Goal: Information Seeking & Learning: Learn about a topic

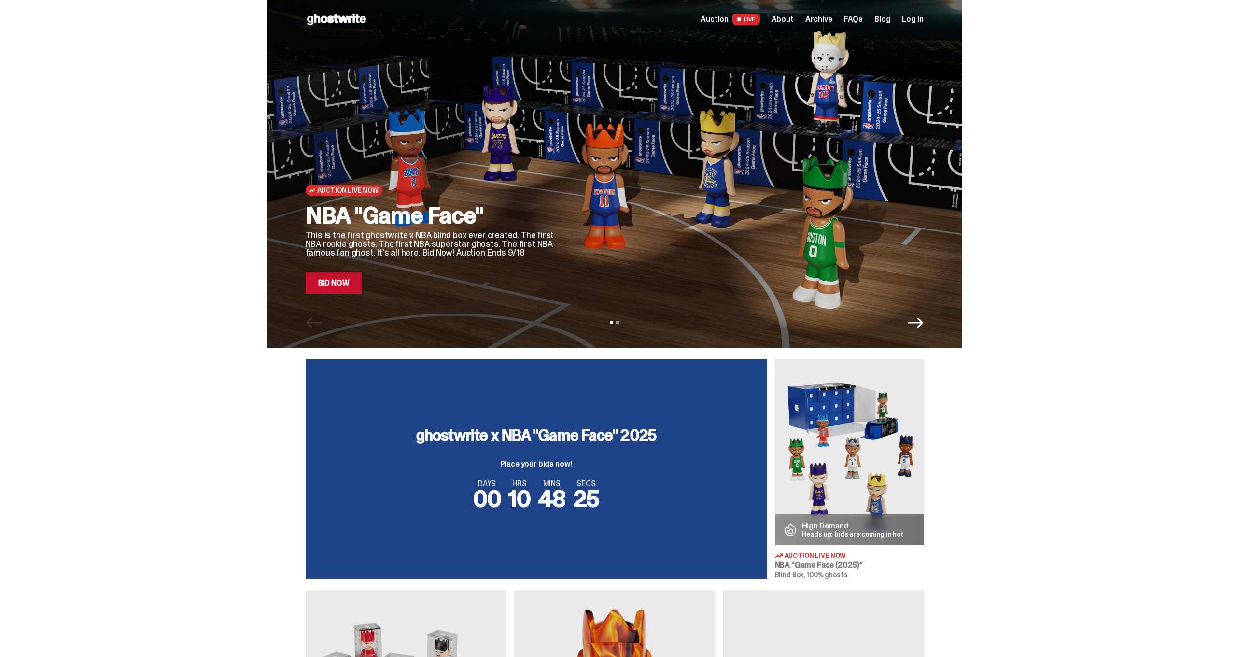
click at [729, 22] on span "Auction" at bounding box center [715, 19] width 28 height 8
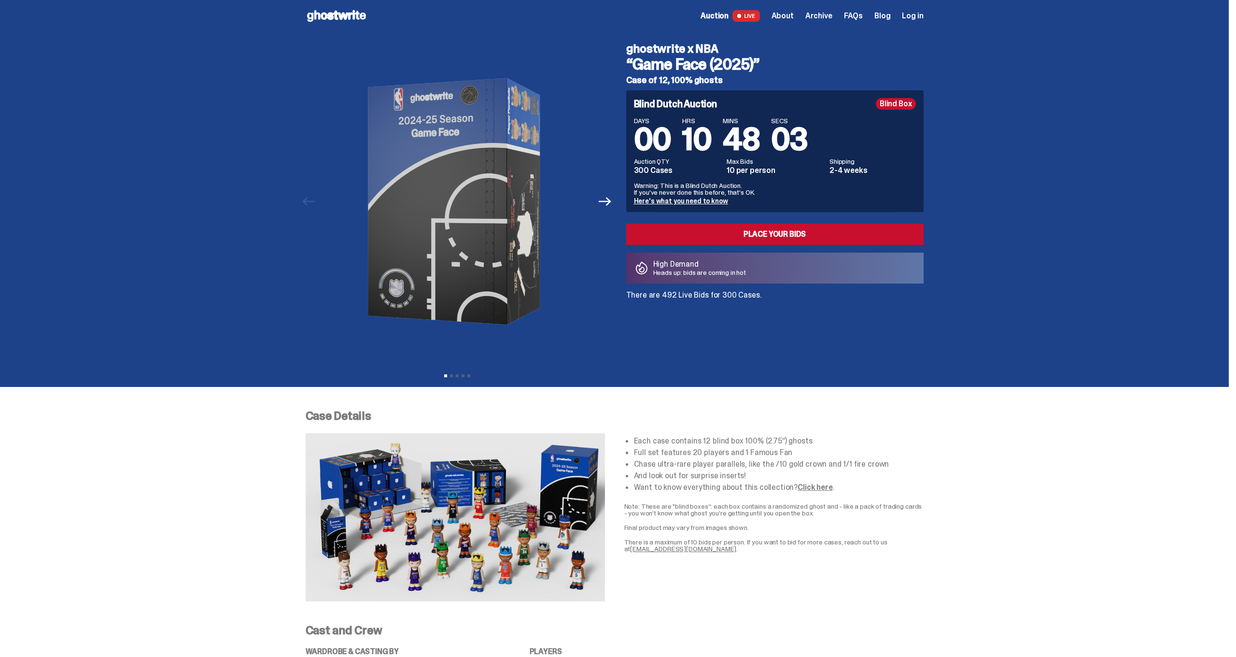
scroll to position [4, 0]
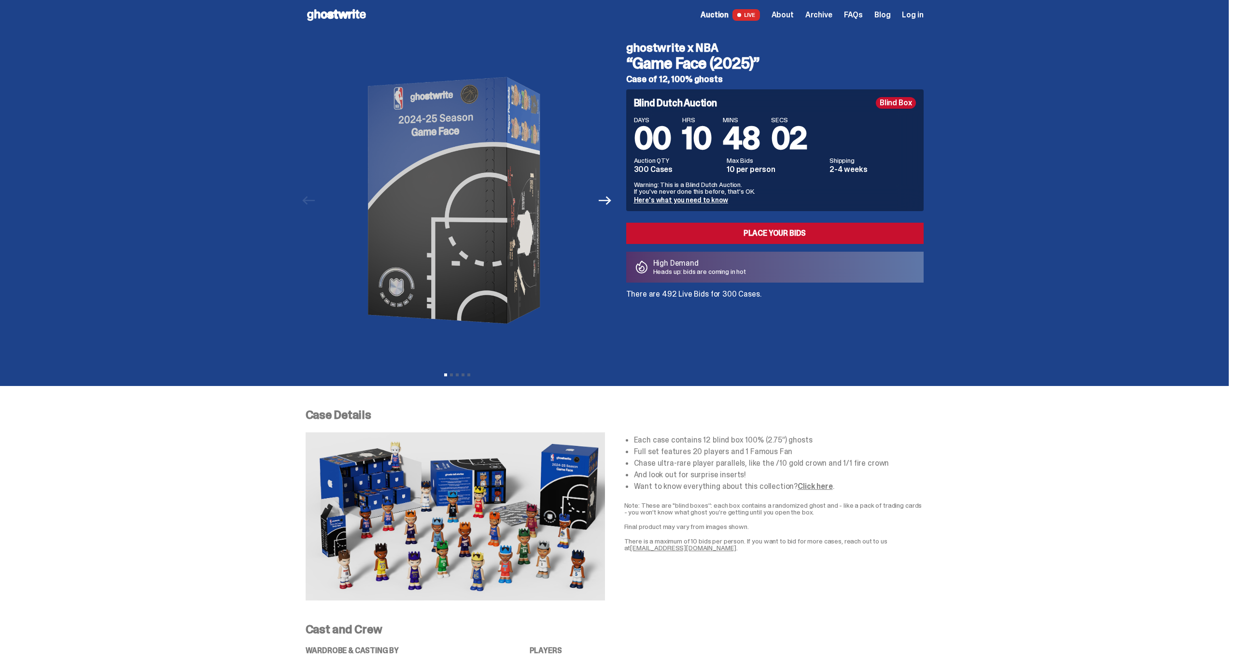
click at [833, 16] on span "Archive" at bounding box center [819, 15] width 27 height 8
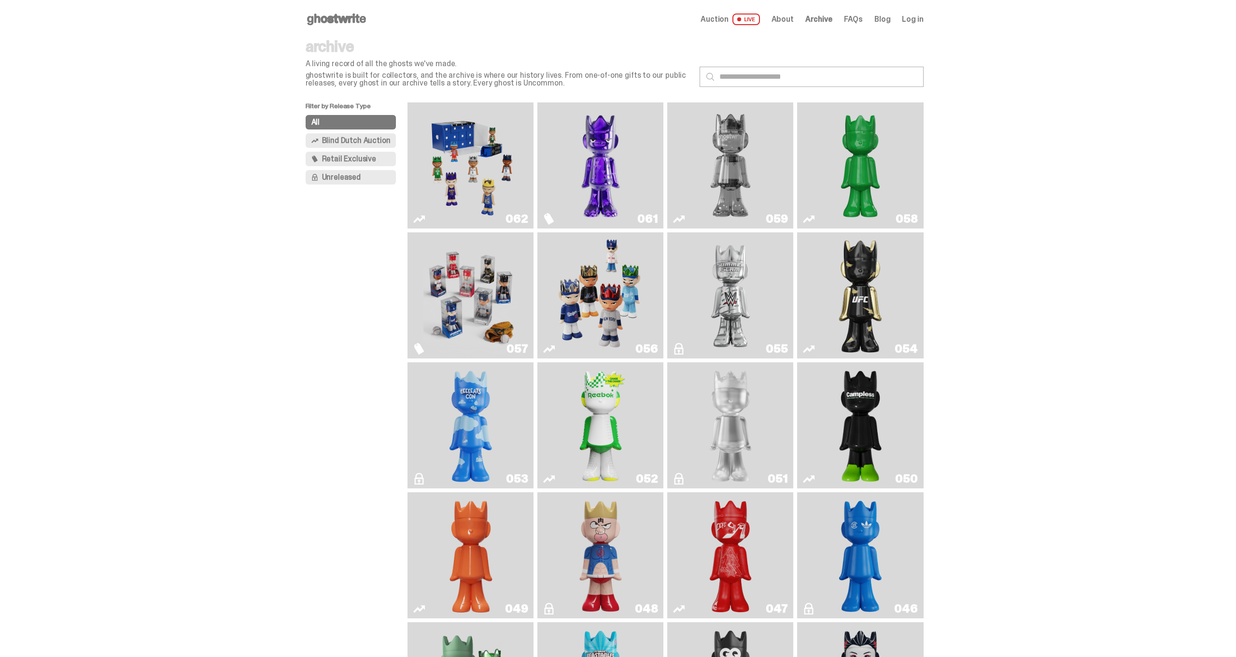
click at [354, 158] on span "Retail Exclusive" at bounding box center [349, 159] width 54 height 8
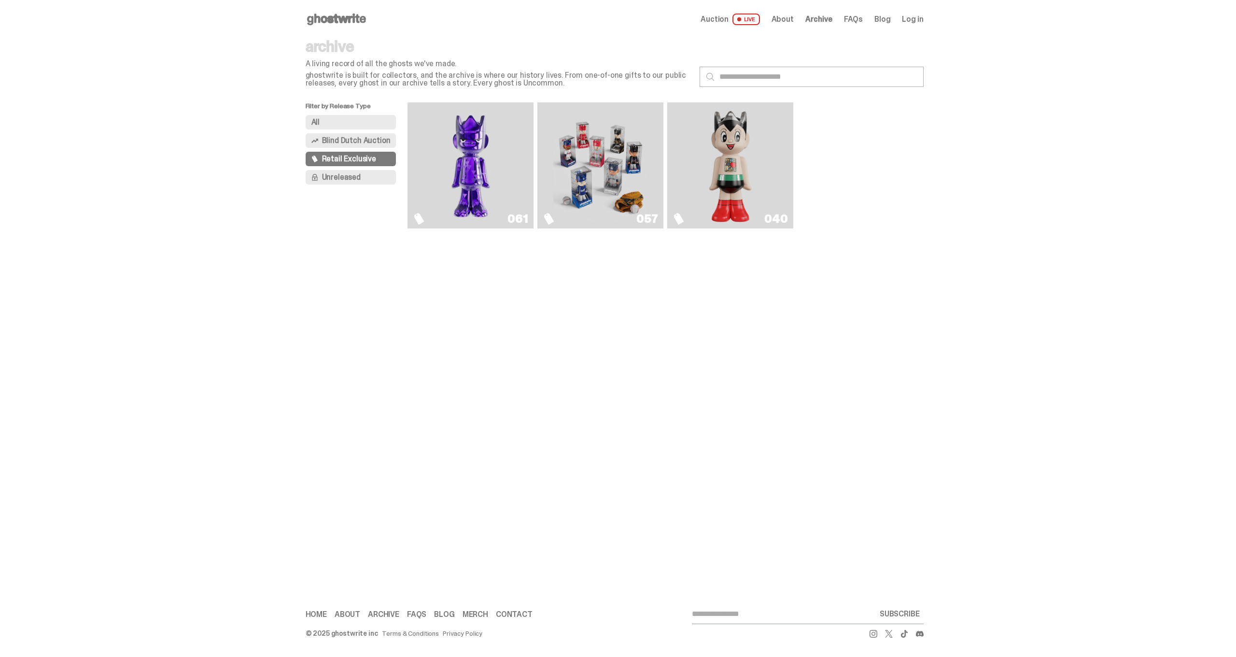
scroll to position [0, 0]
click at [472, 167] on img "Fantasy" at bounding box center [471, 165] width 95 height 118
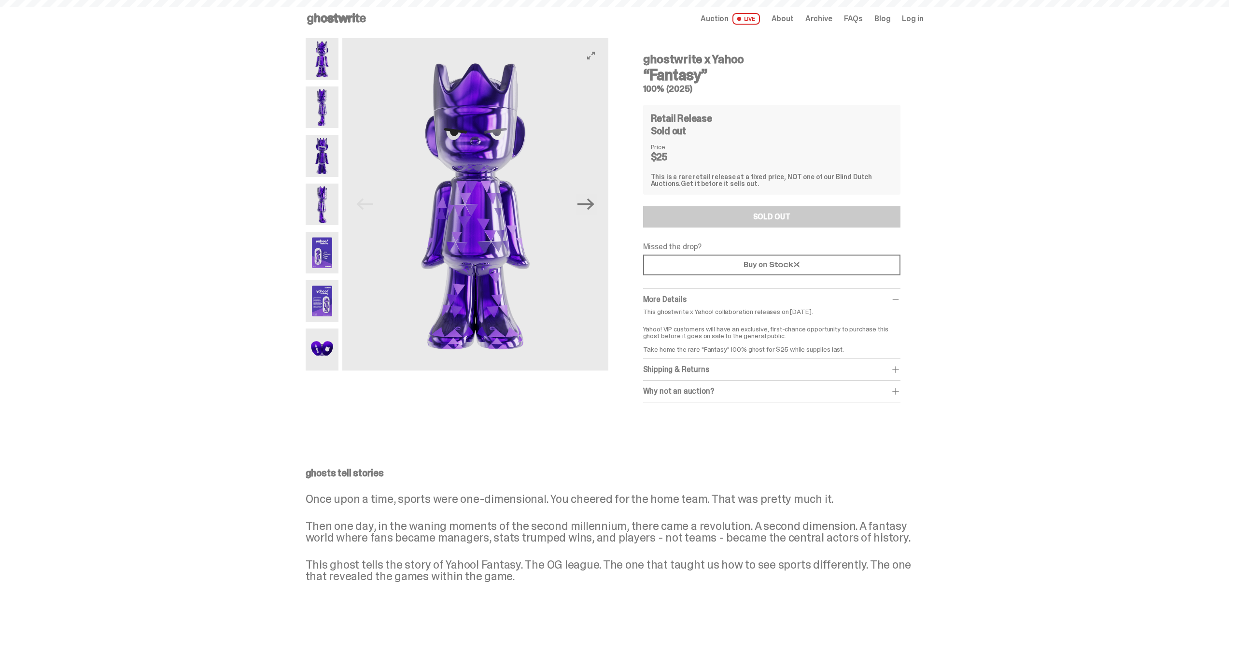
scroll to position [1, 0]
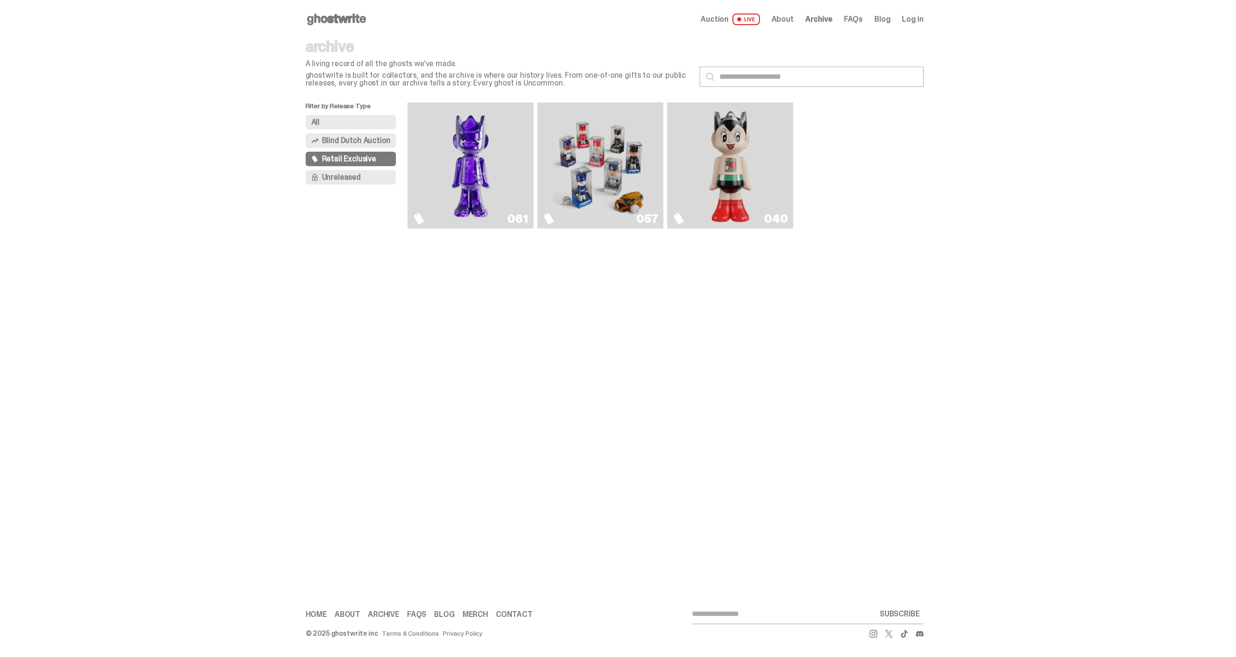
click at [573, 162] on img "Game Face (2025)" at bounding box center [601, 165] width 95 height 118
click at [700, 163] on link "040" at bounding box center [730, 165] width 114 height 118
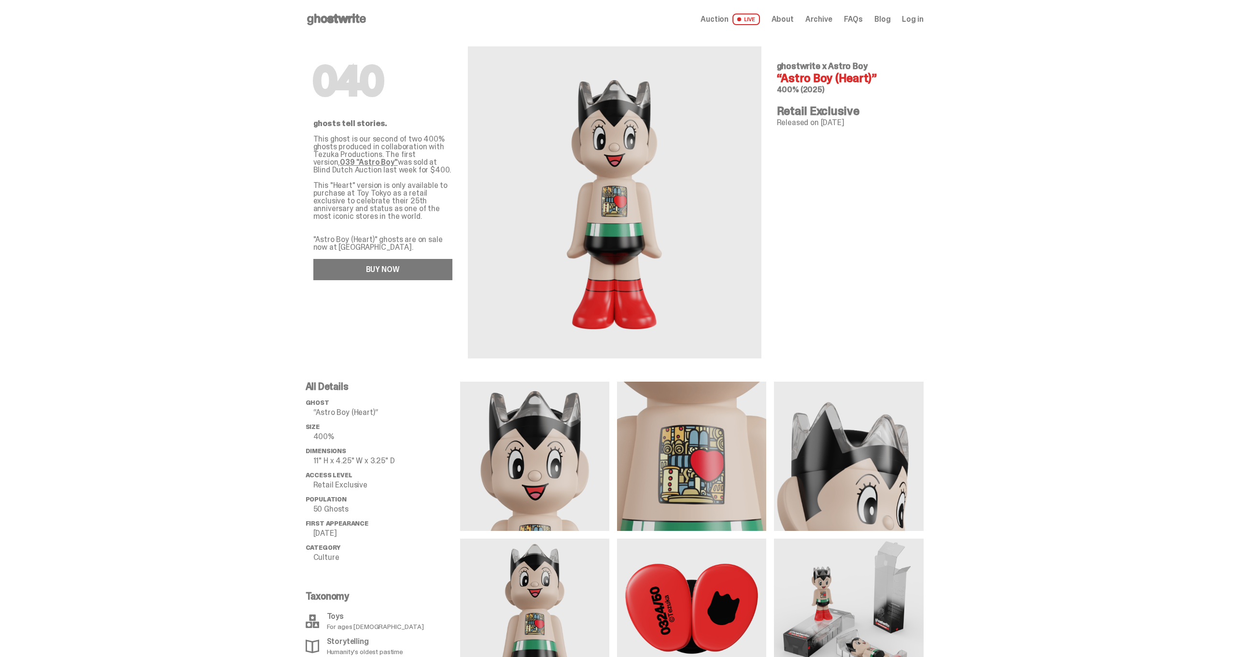
click at [396, 265] on link "BUY NOW" at bounding box center [382, 269] width 139 height 21
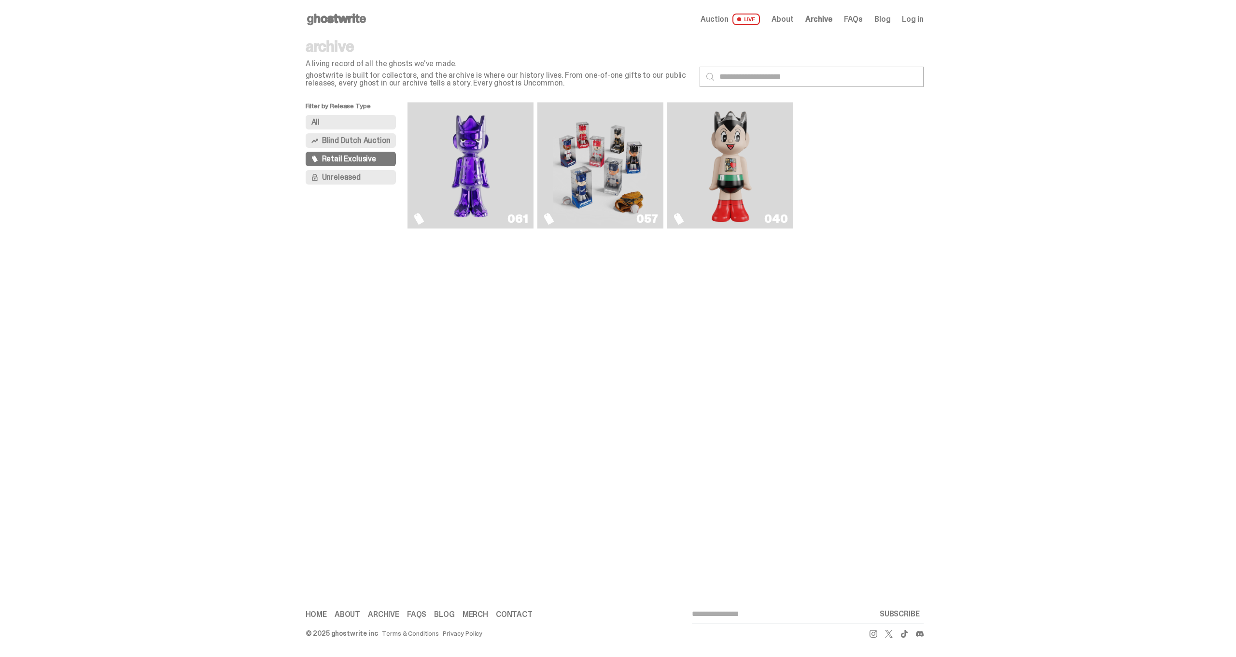
click at [376, 174] on button "Unreleased" at bounding box center [351, 177] width 91 height 14
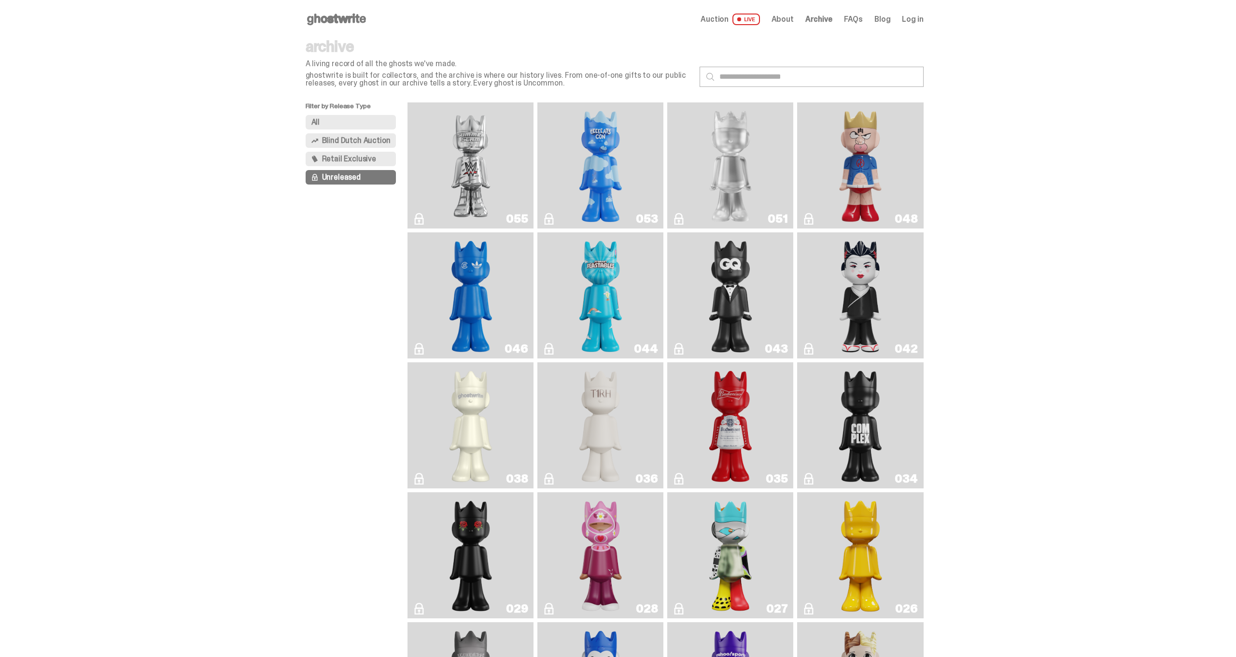
click at [696, 166] on link "051" at bounding box center [730, 165] width 114 height 118
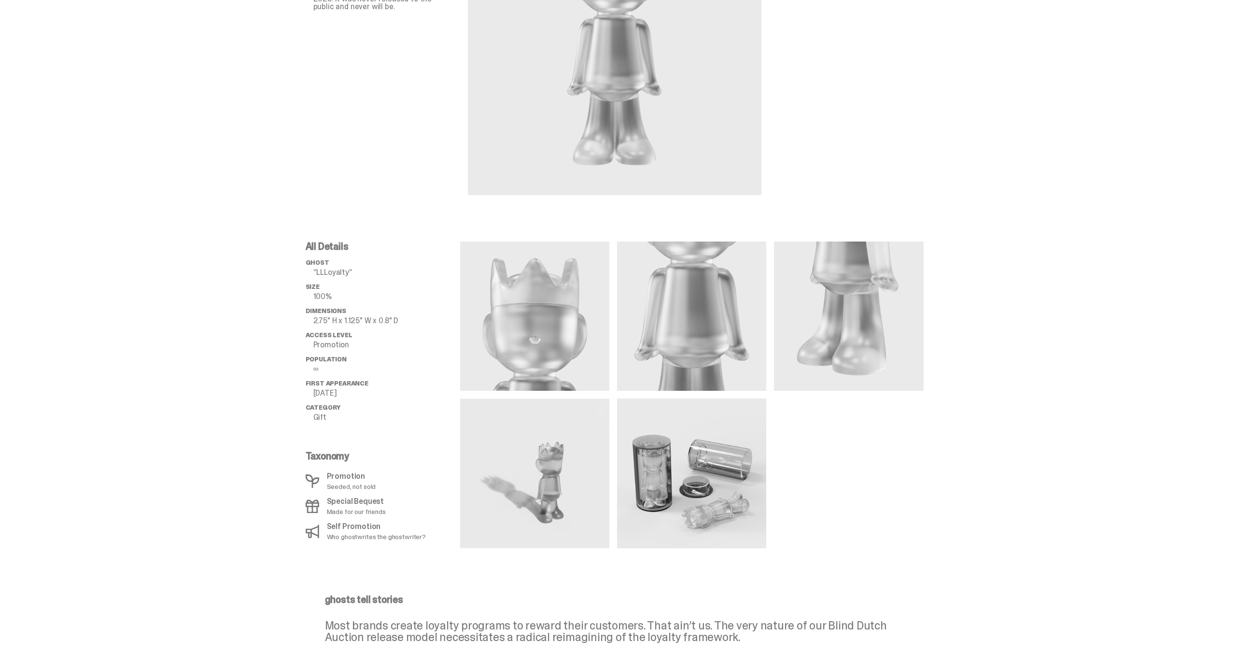
scroll to position [153, 0]
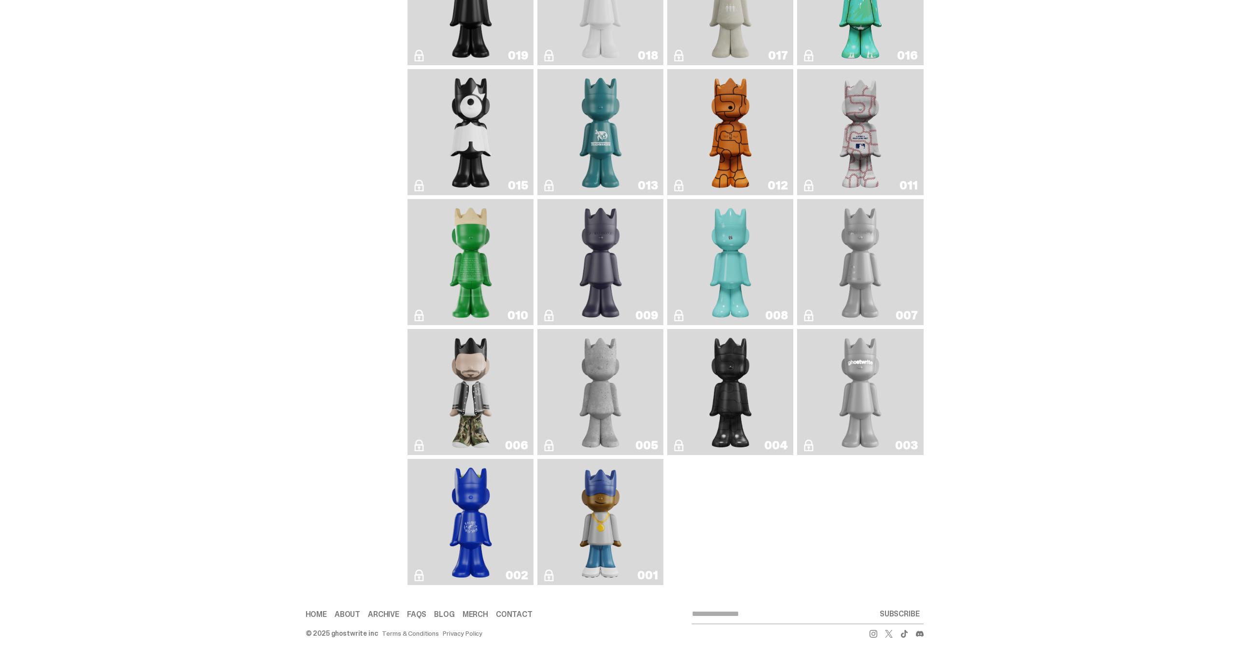
scroll to position [822, 0]
click at [626, 410] on img "Concrete" at bounding box center [600, 392] width 51 height 118
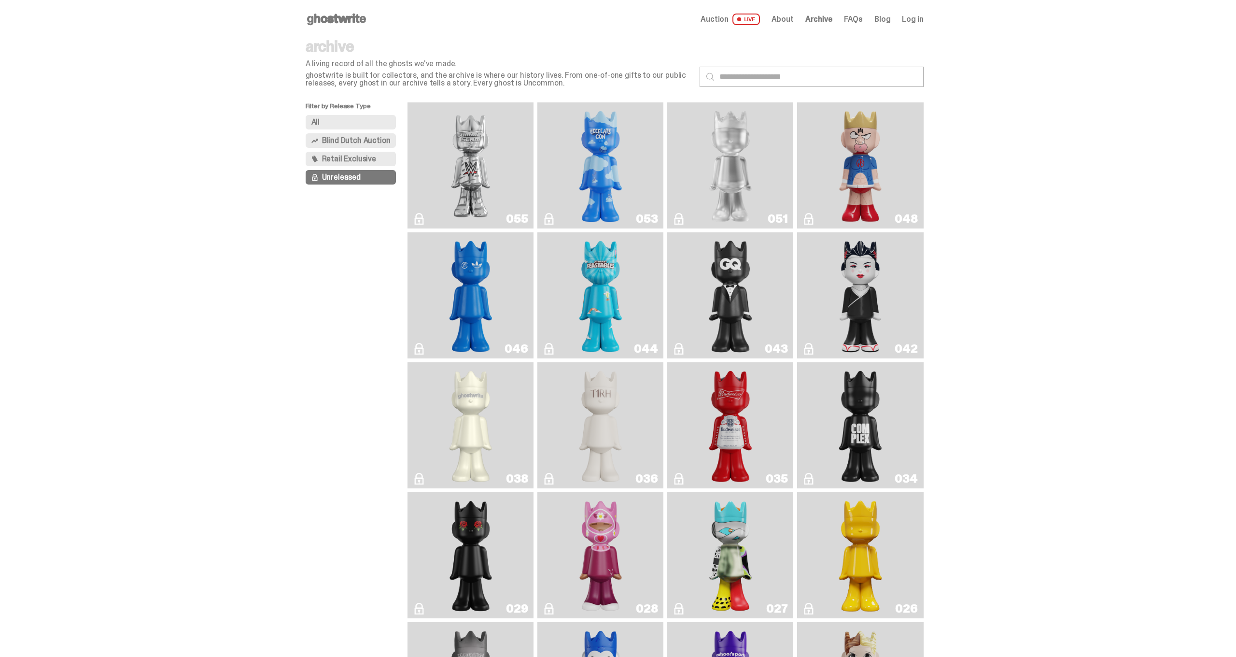
click at [340, 111] on p "Filter by Release Type" at bounding box center [357, 108] width 102 height 13
click at [342, 122] on button "All" at bounding box center [351, 122] width 91 height 14
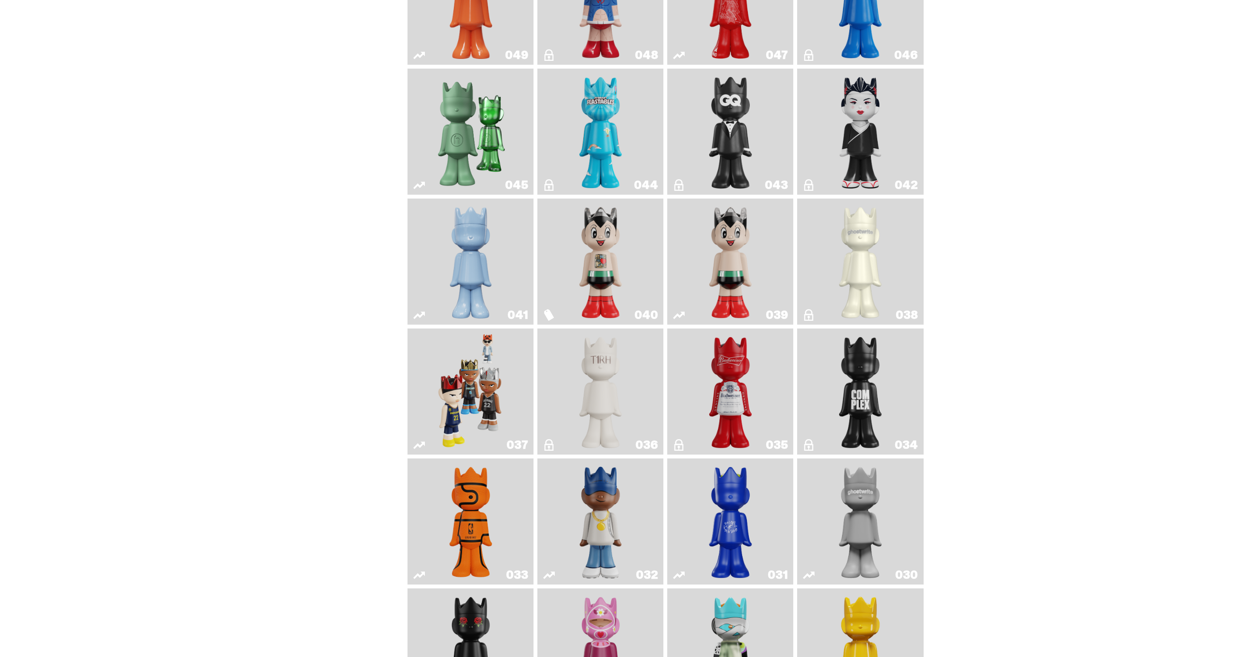
scroll to position [566, 0]
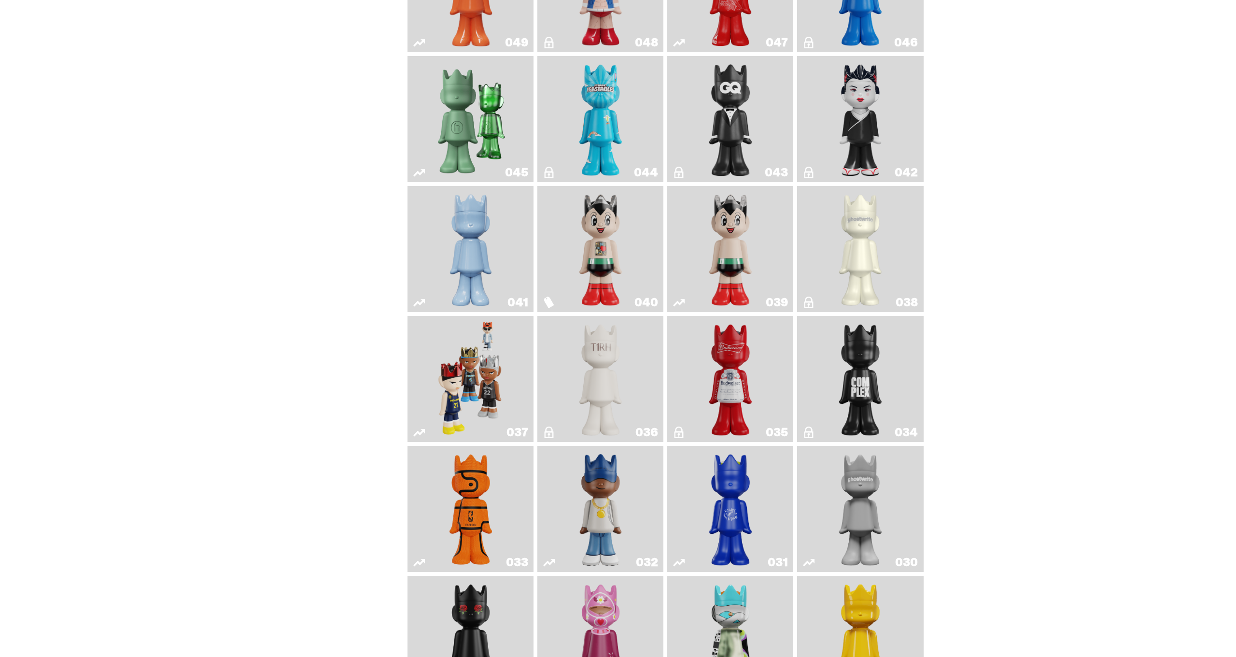
click at [490, 382] on img "Game Face (2024)" at bounding box center [471, 379] width 67 height 118
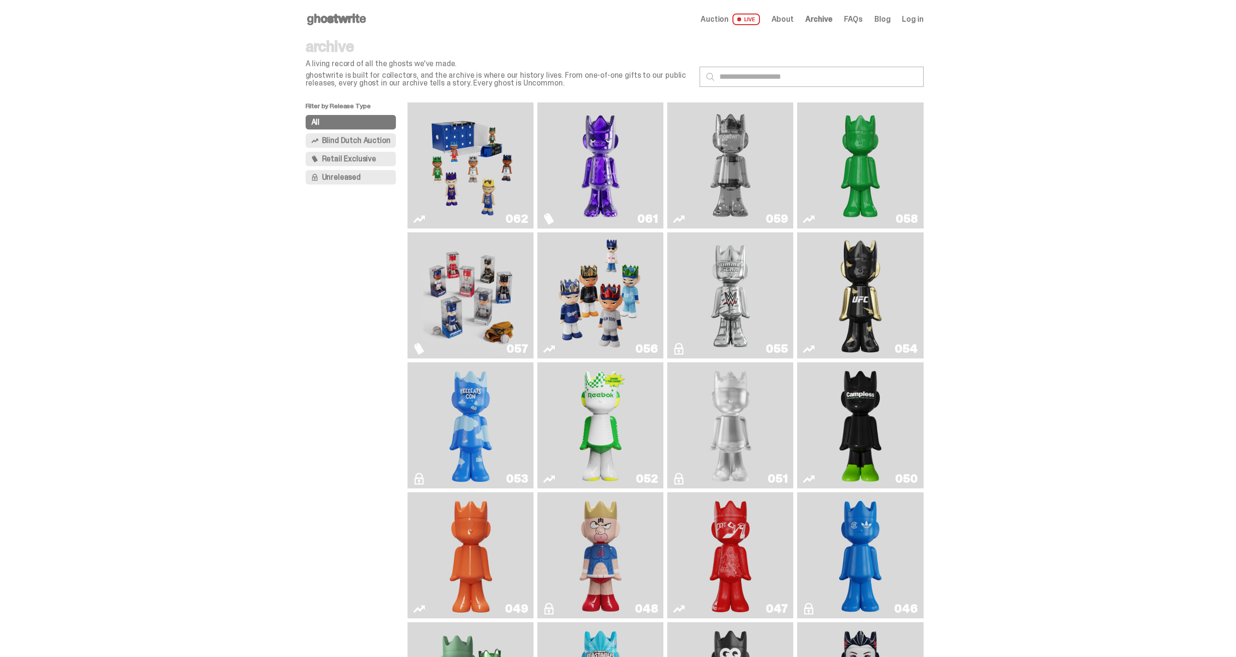
click at [460, 165] on img "Game Face (2025)" at bounding box center [471, 165] width 95 height 118
click at [732, 177] on img "Two" at bounding box center [730, 165] width 95 height 118
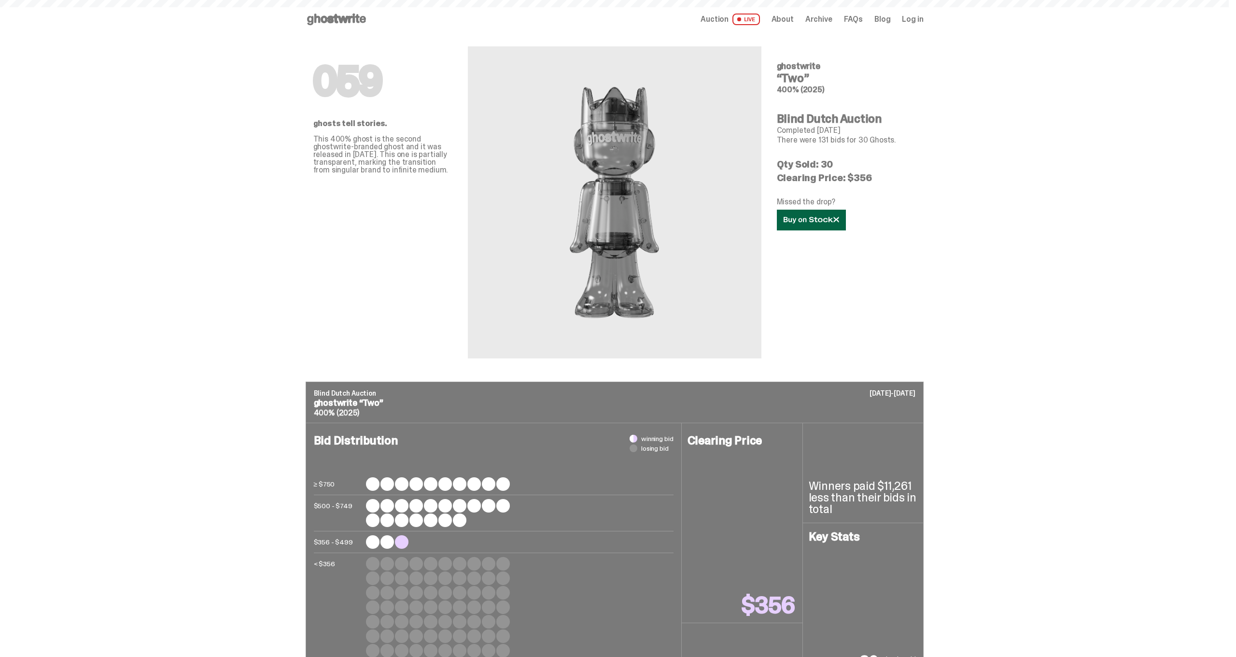
click at [821, 224] on link at bounding box center [811, 220] width 69 height 21
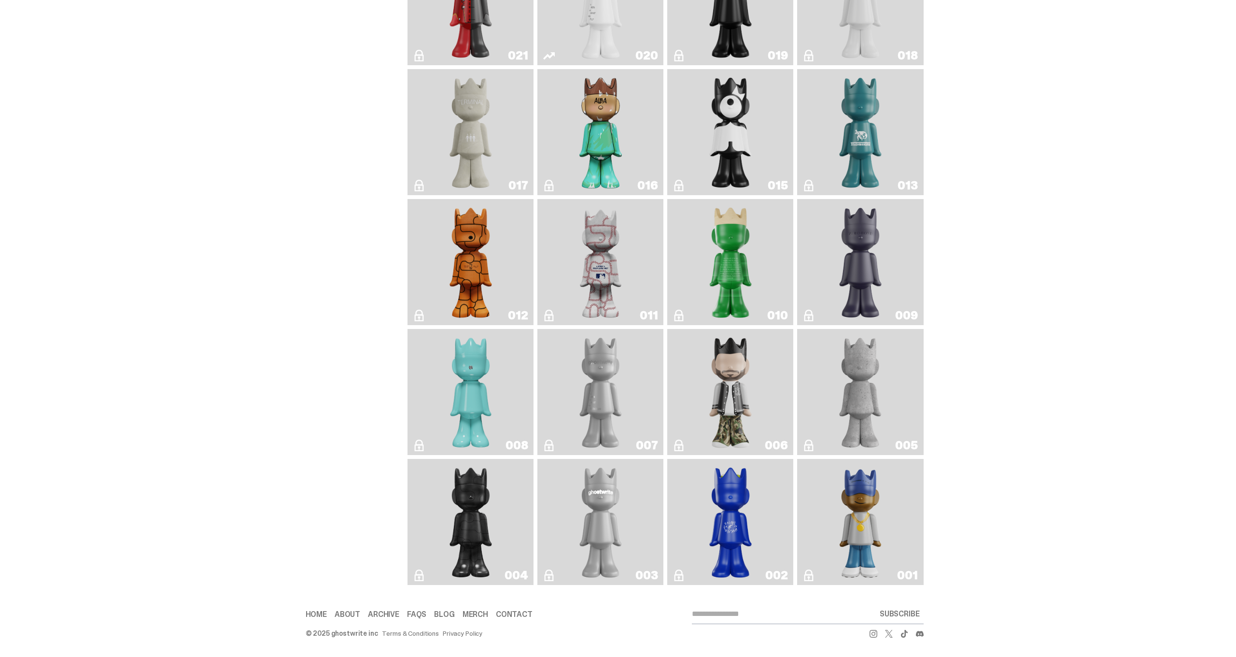
scroll to position [1592, 0]
click at [496, 499] on img "Toy Store" at bounding box center [470, 522] width 51 height 118
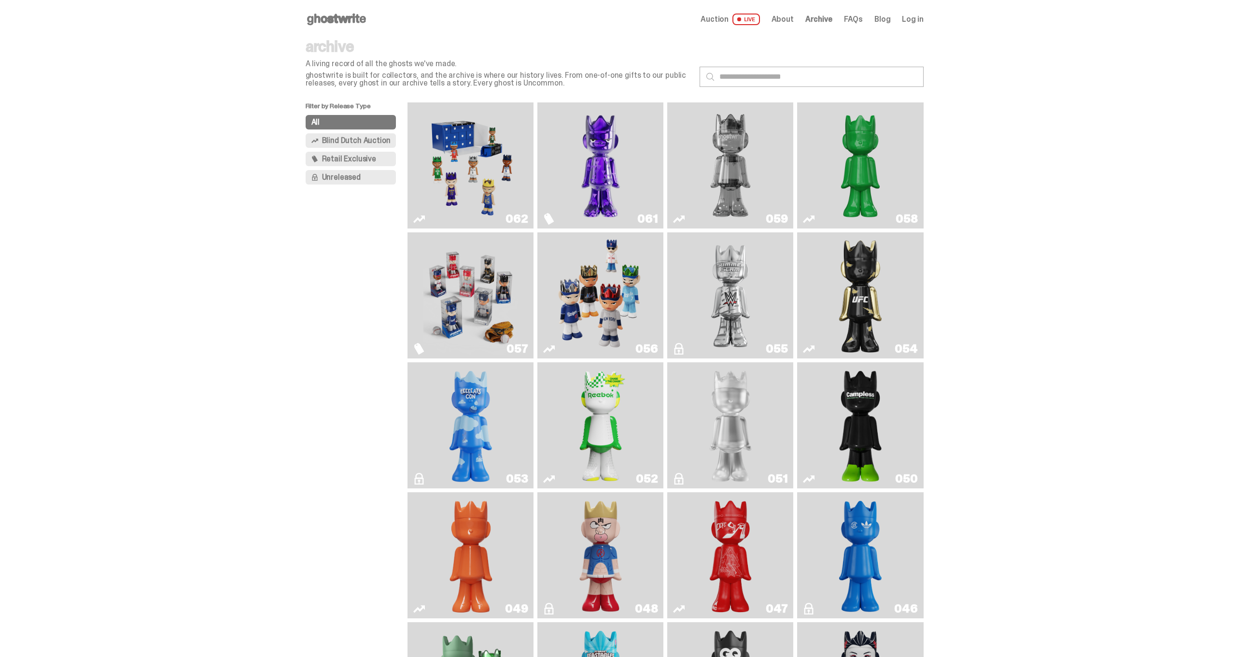
click at [347, 134] on button "Blind Dutch Auction" at bounding box center [351, 140] width 91 height 14
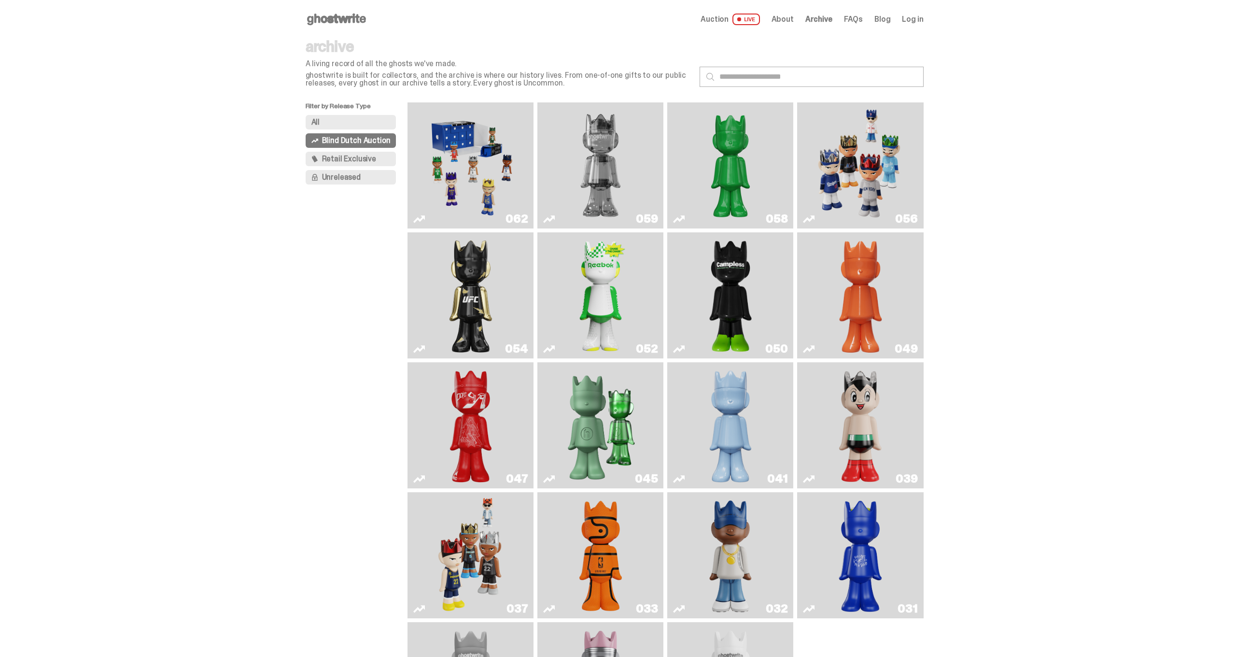
click at [343, 120] on button "All" at bounding box center [351, 122] width 91 height 14
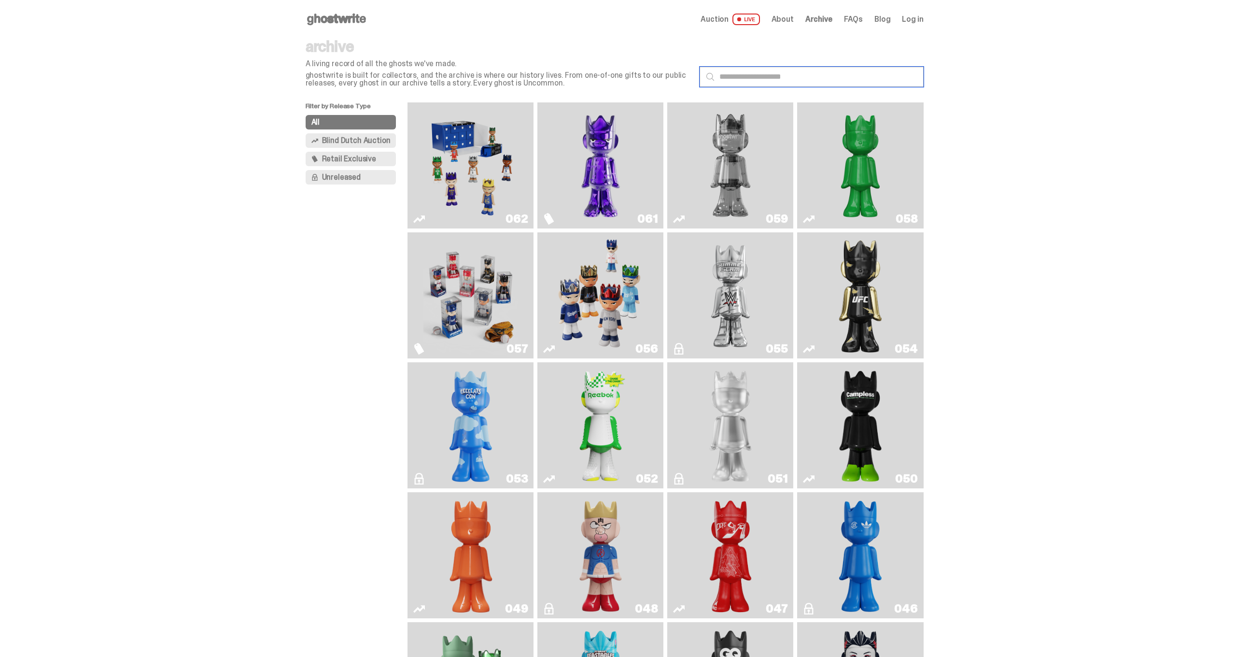
click at [795, 74] on input "text" at bounding box center [812, 77] width 224 height 20
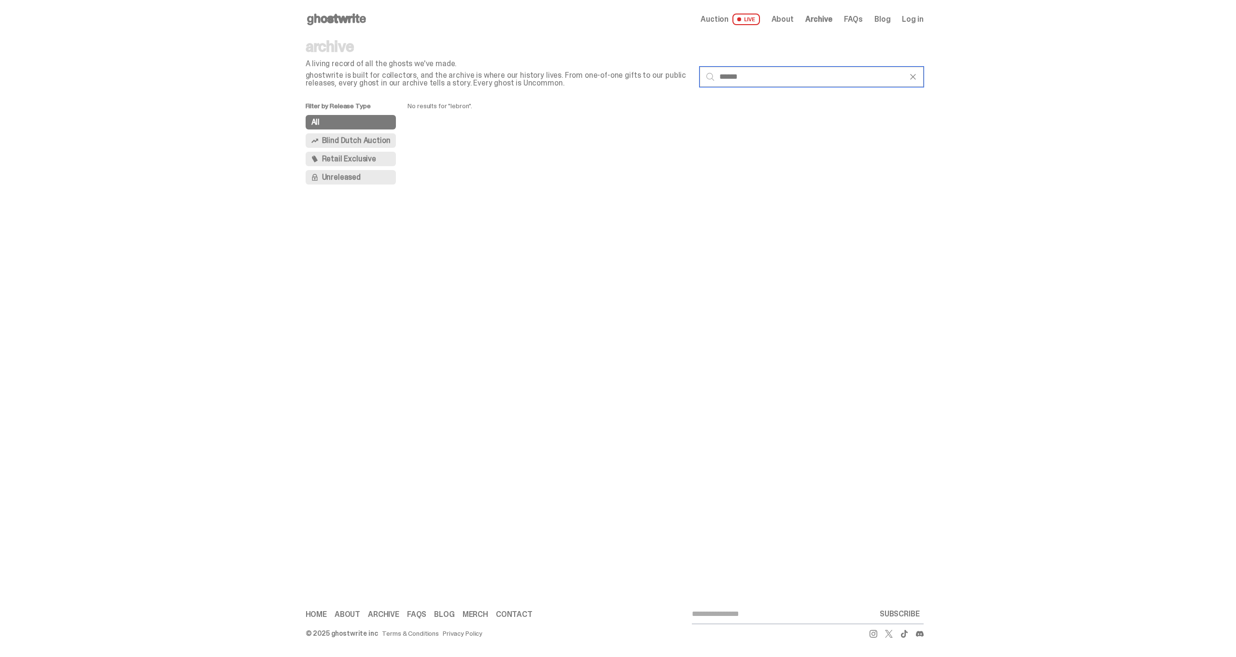
type input "******"
click at [345, 20] on use at bounding box center [336, 20] width 59 height 12
